Goal: Find specific page/section: Find specific page/section

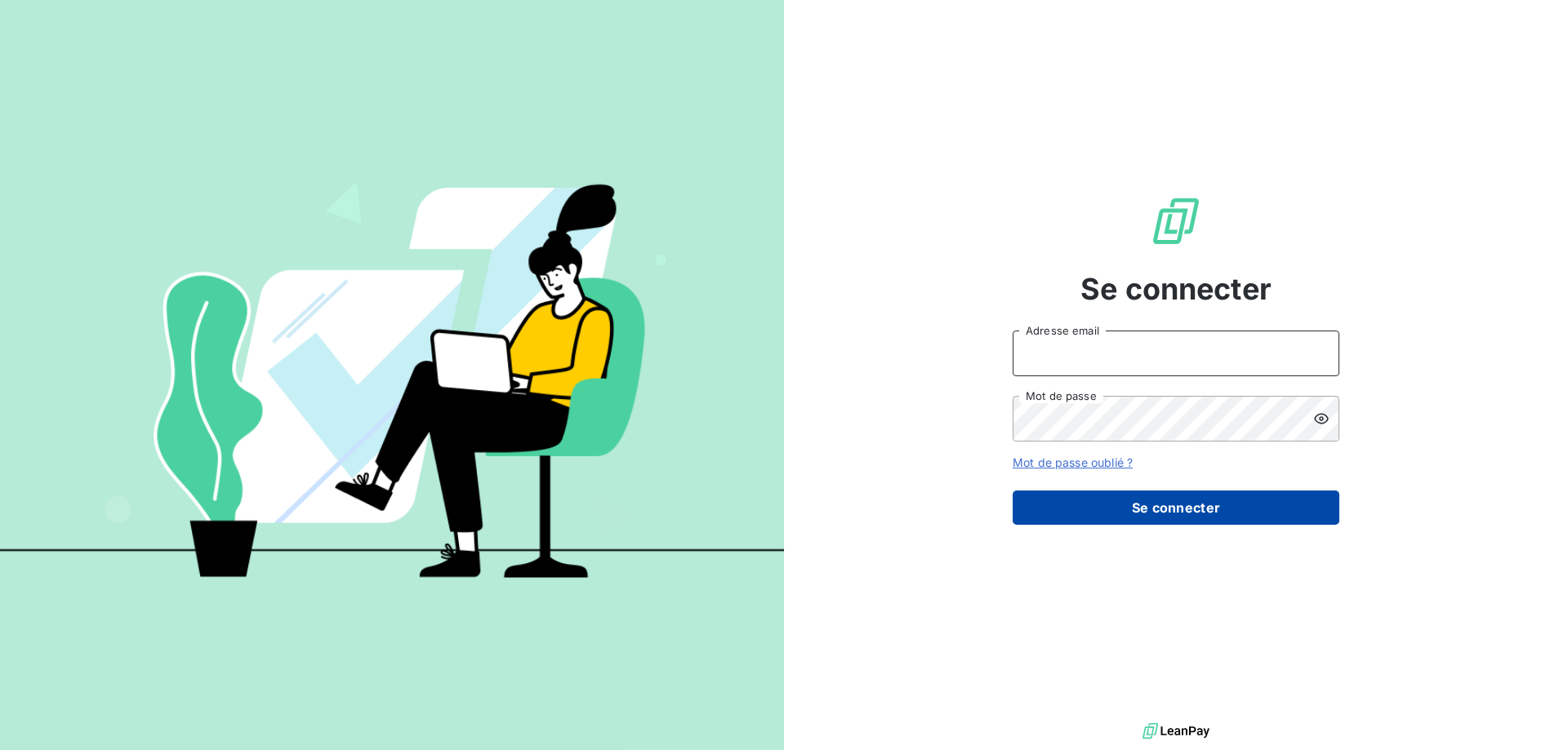
type input "[EMAIL_ADDRESS][PERSON_NAME][DOMAIN_NAME]"
click at [1122, 495] on button "Se connecter" at bounding box center [1175, 507] width 326 height 34
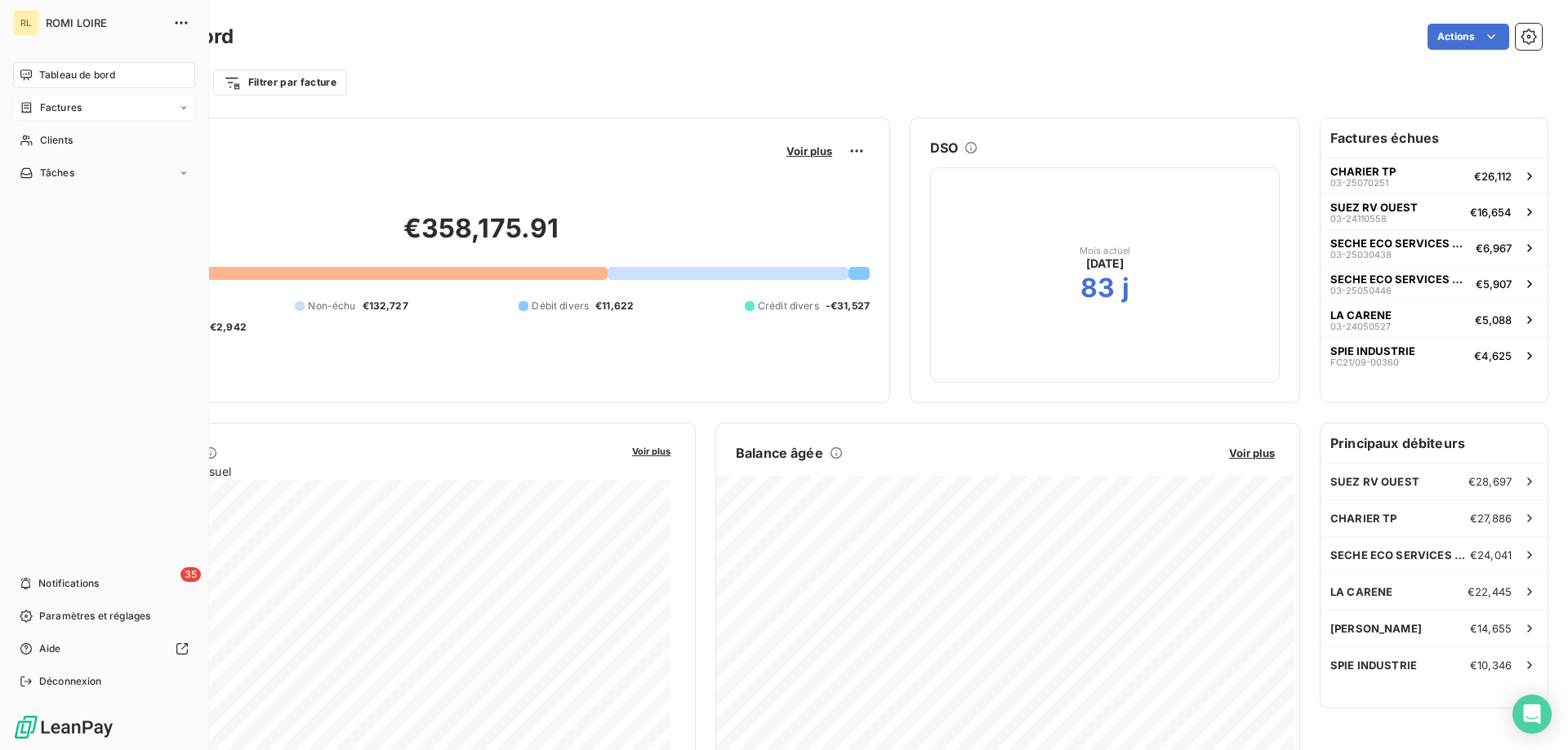
click at [77, 101] on span "Factures" at bounding box center [61, 108] width 41 height 15
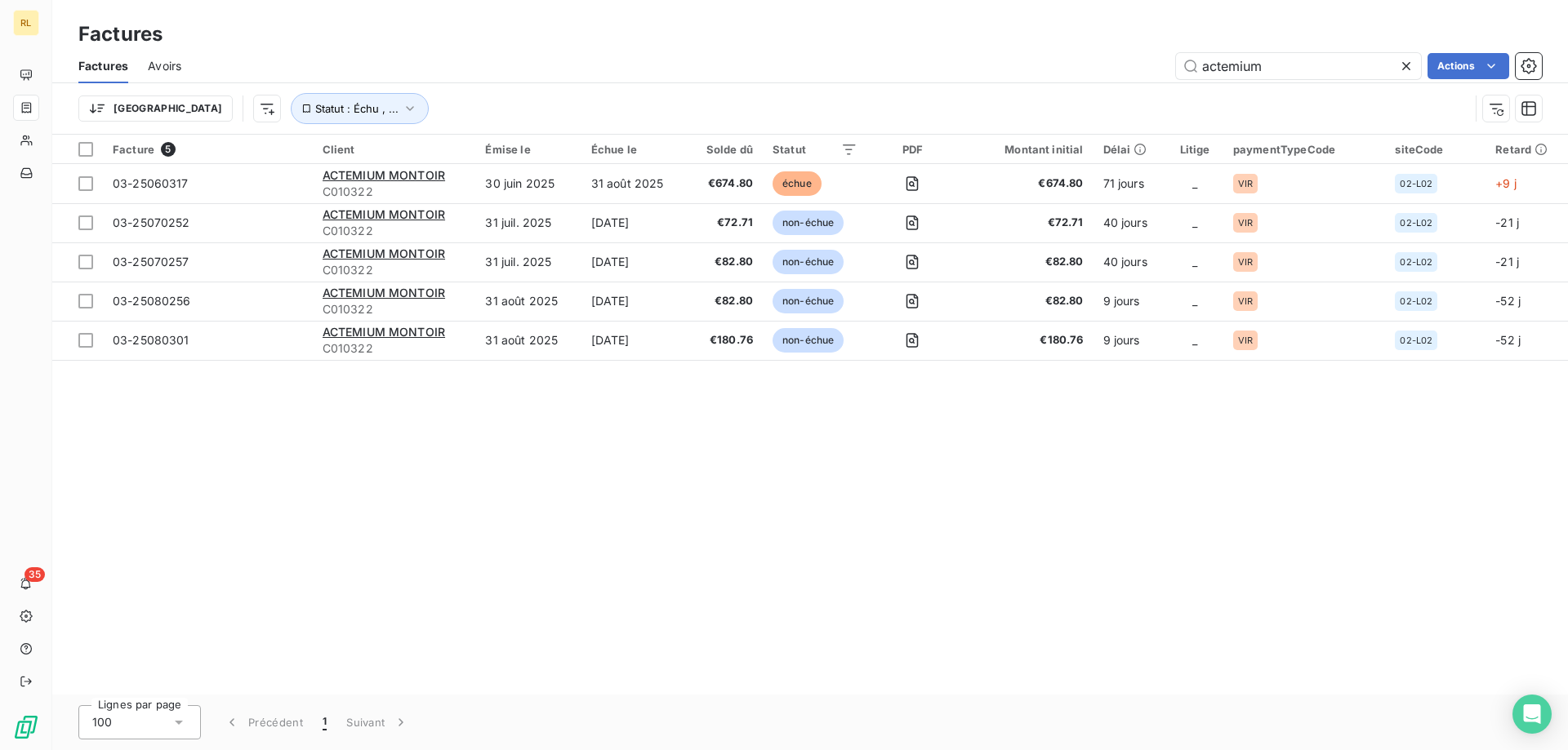
drag, startPoint x: 1300, startPoint y: 70, endPoint x: 1120, endPoint y: 77, distance: 180.1
click at [1120, 77] on div "actemium Actions" at bounding box center [871, 66] width 1341 height 26
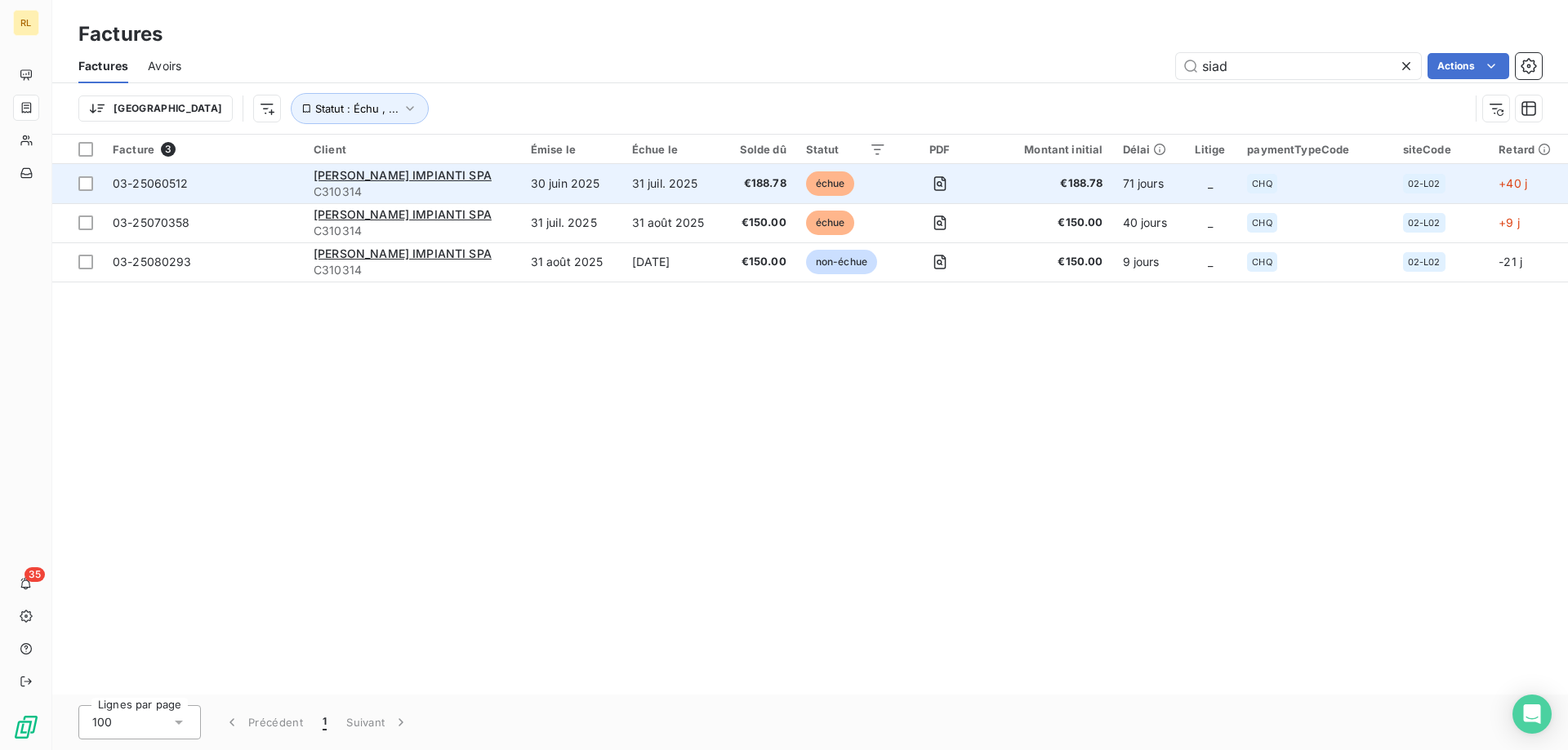
type input "siad"
click at [699, 183] on td "31 juil. 2025" at bounding box center [673, 183] width 101 height 40
